Goal: Transaction & Acquisition: Purchase product/service

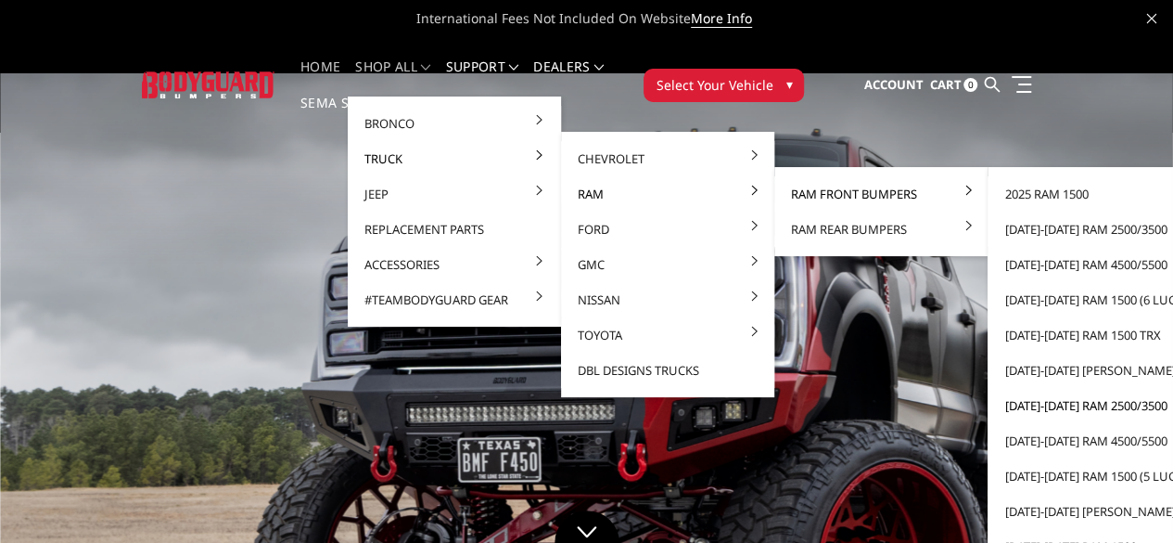
click at [1028, 403] on link "[DATE]-[DATE] Ram 2500/3500" at bounding box center [1094, 405] width 199 height 35
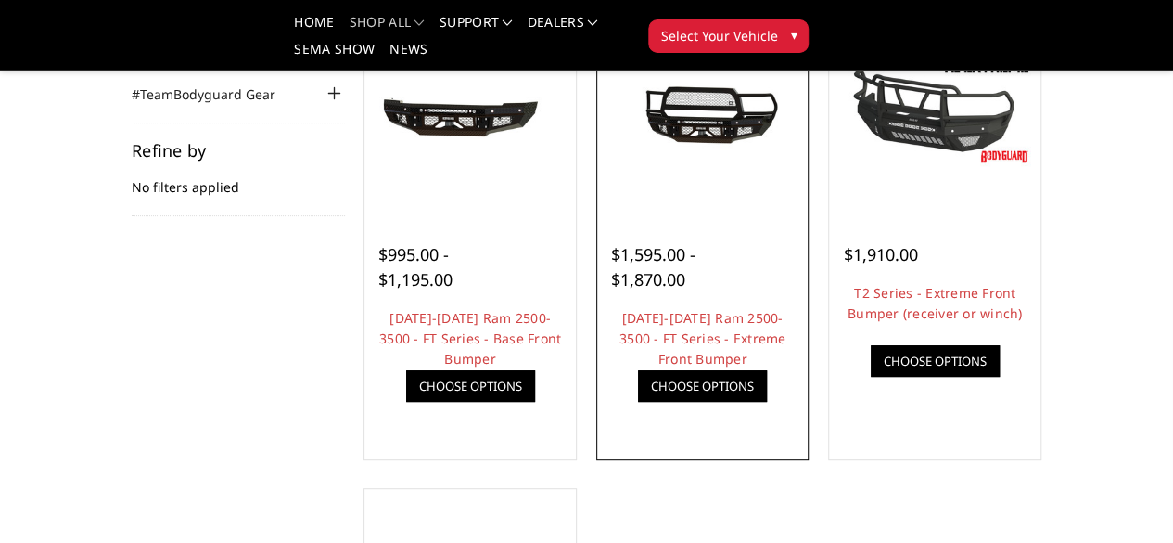
scroll to position [225, 0]
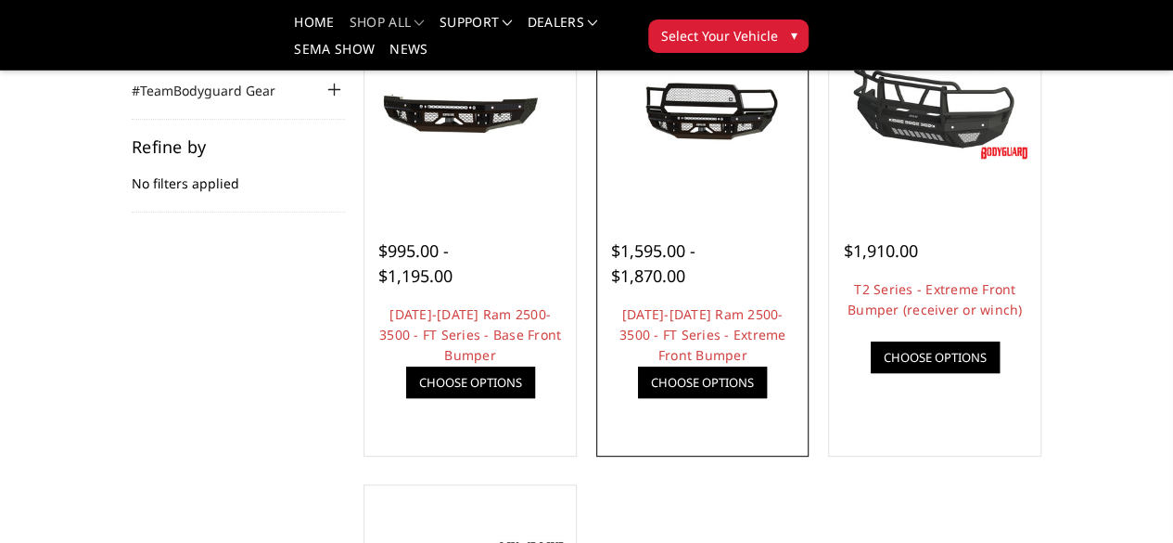
click at [703, 398] on link "Choose Options" at bounding box center [702, 382] width 129 height 32
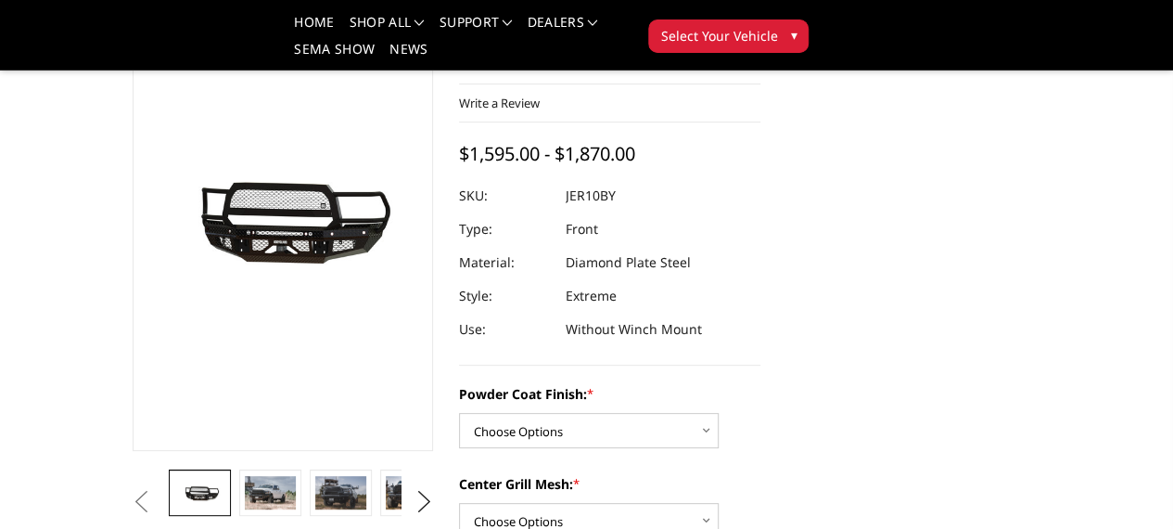
scroll to position [118, 0]
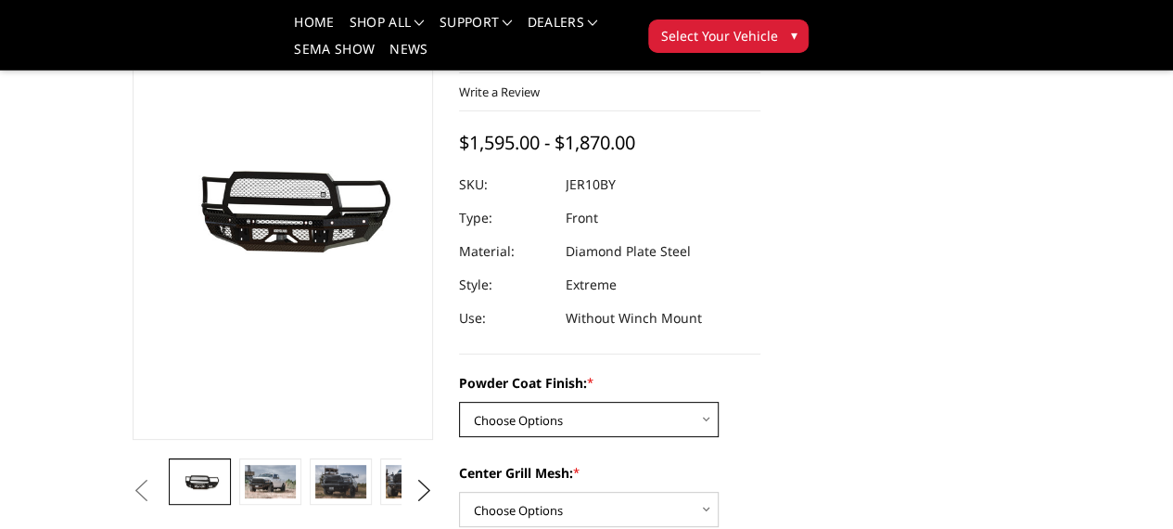
click at [663, 402] on select "Choose Options Bare Metal Gloss Black Powder Coat Textured Black Powder Coat" at bounding box center [589, 419] width 260 height 35
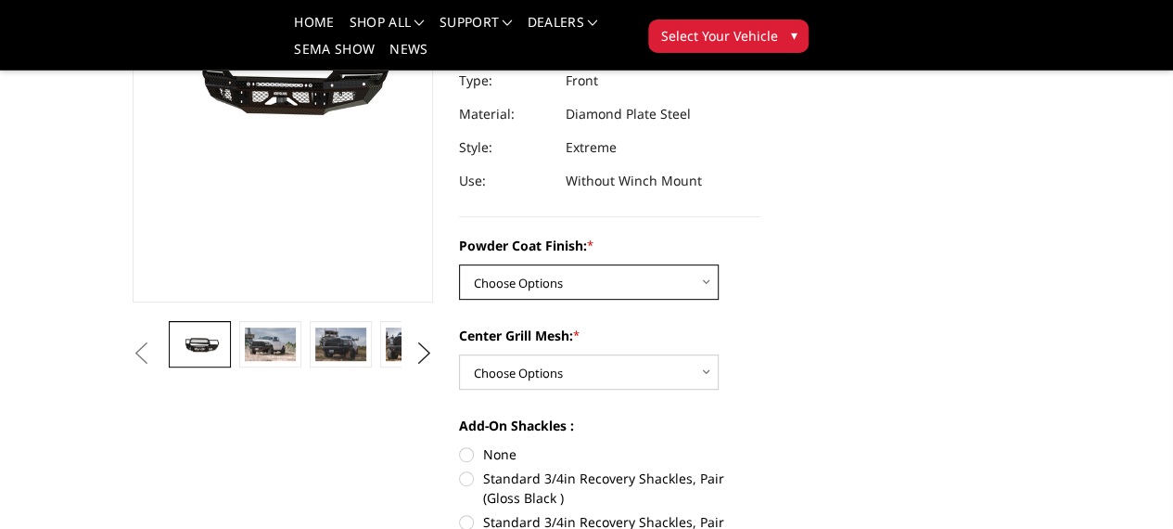
scroll to position [257, 0]
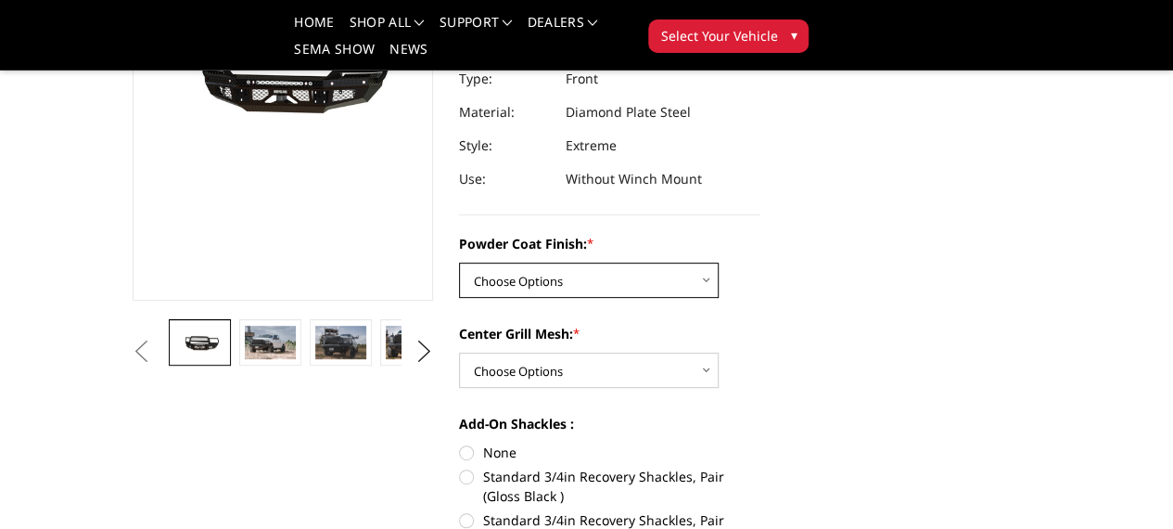
click at [680, 263] on select "Choose Options Bare Metal Gloss Black Powder Coat Textured Black Powder Coat" at bounding box center [589, 280] width 260 height 35
click at [459, 263] on select "Choose Options Bare Metal Gloss Black Powder Coat Textured Black Powder Coat" at bounding box center [589, 280] width 260 height 35
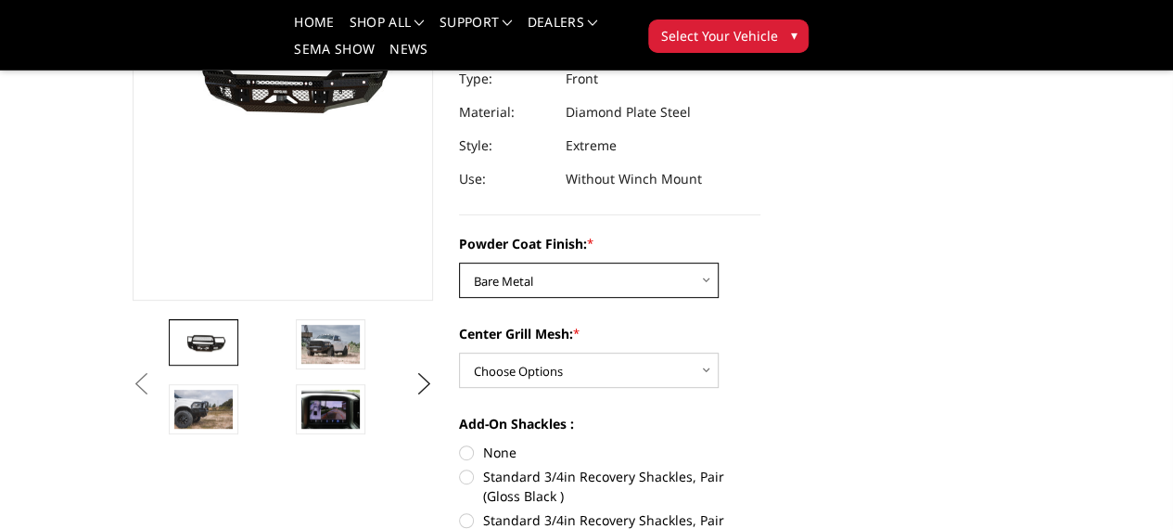
click at [551, 263] on select "Choose Options Bare Metal Gloss Black Powder Coat Textured Black Powder Coat" at bounding box center [589, 280] width 260 height 35
select select "3229"
click at [459, 263] on select "Choose Options Bare Metal Gloss Black Powder Coat Textured Black Powder Coat" at bounding box center [589, 280] width 260 height 35
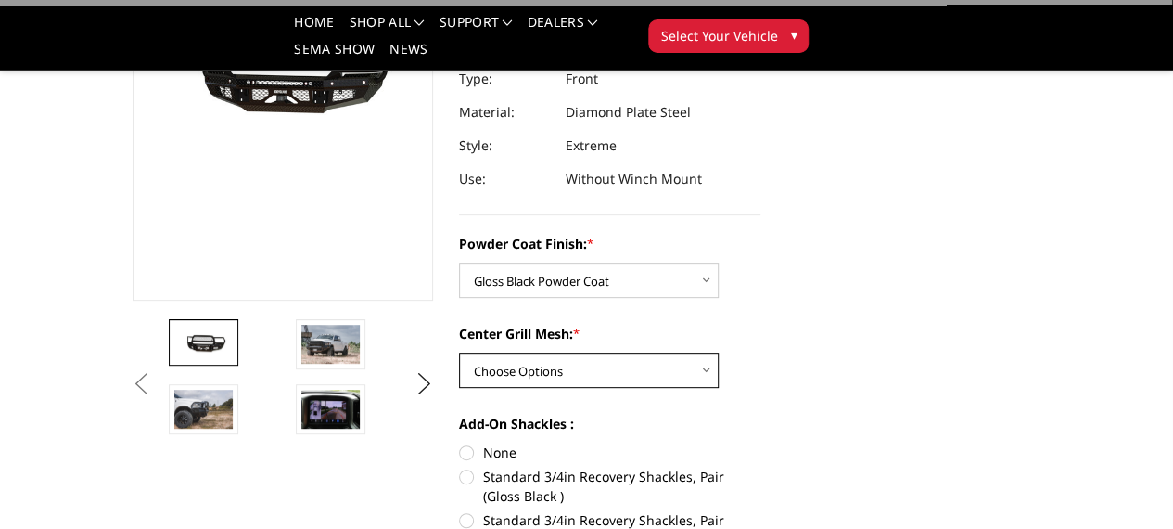
click at [644, 352] on select "Choose Options WITH Expanded Metal in Center Grill WITHOUT Expanded Metal in Ce…" at bounding box center [589, 369] width 260 height 35
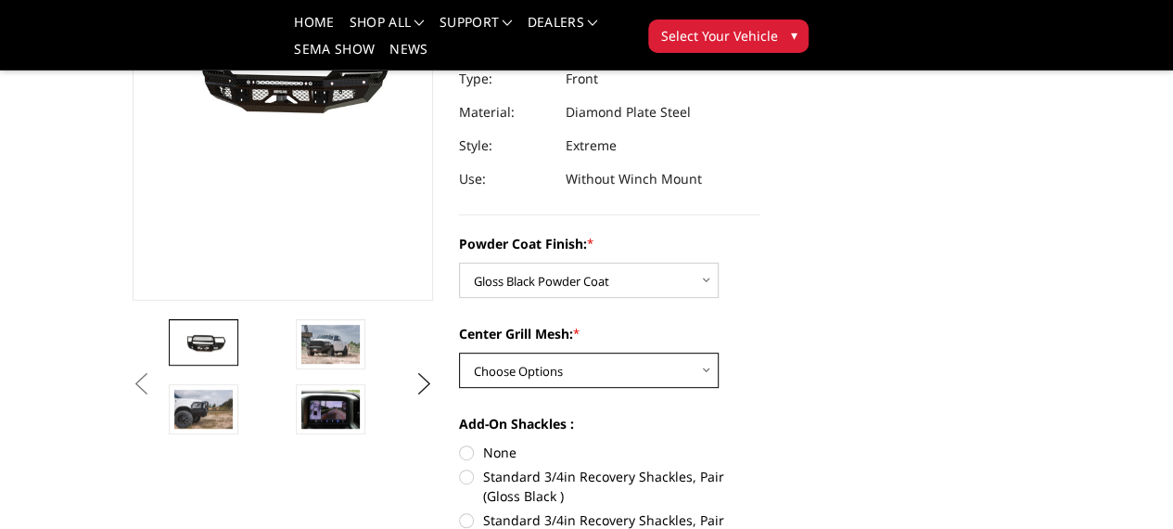
select select "3232"
click at [459, 352] on select "Choose Options WITH Expanded Metal in Center Grill WITHOUT Expanded Metal in Ce…" at bounding box center [589, 369] width 260 height 35
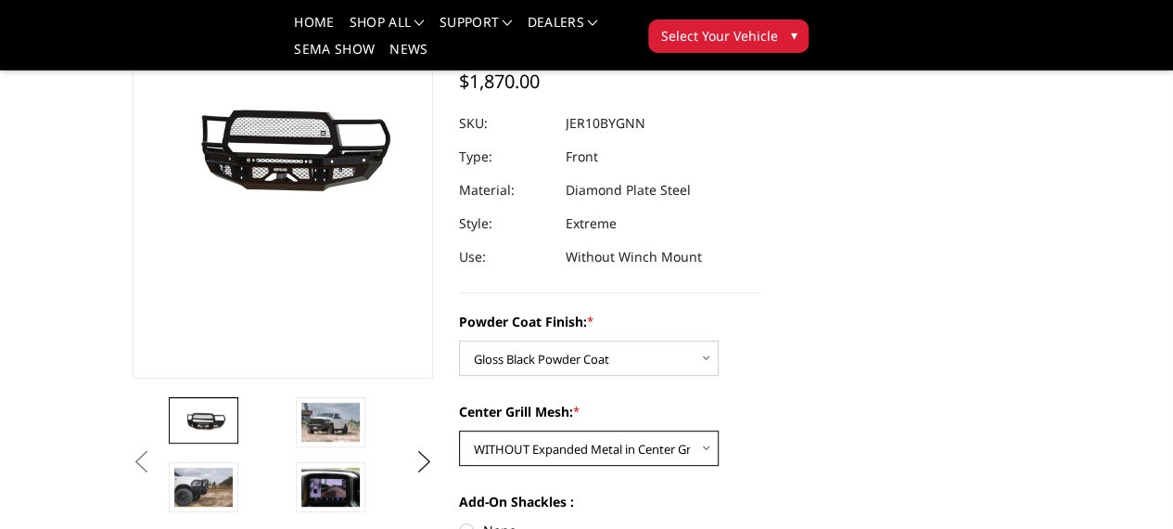
scroll to position [0, 0]
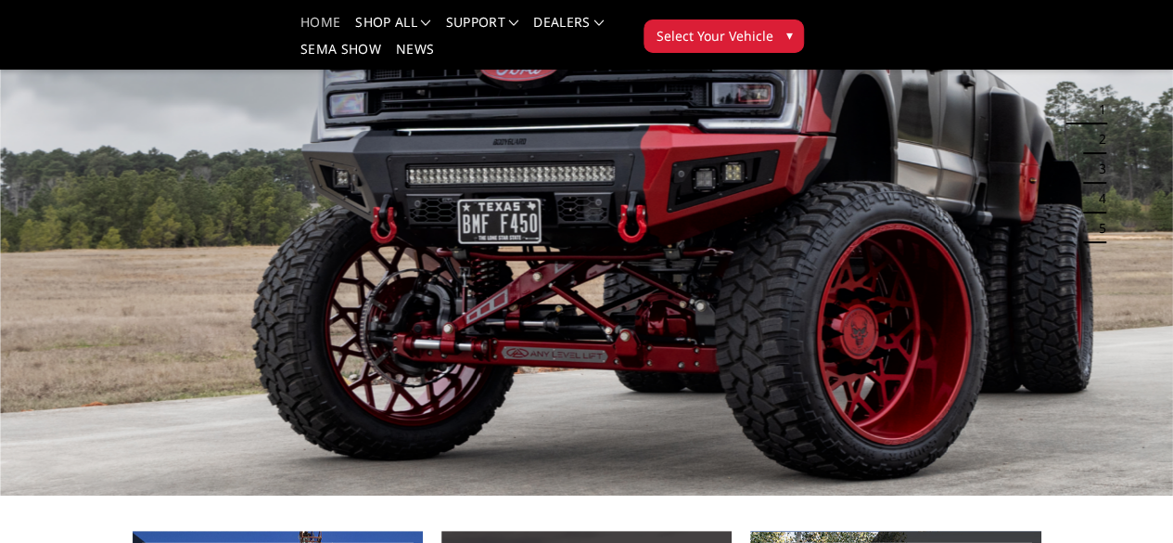
scroll to position [109, 0]
